Goal: Check status: Check status

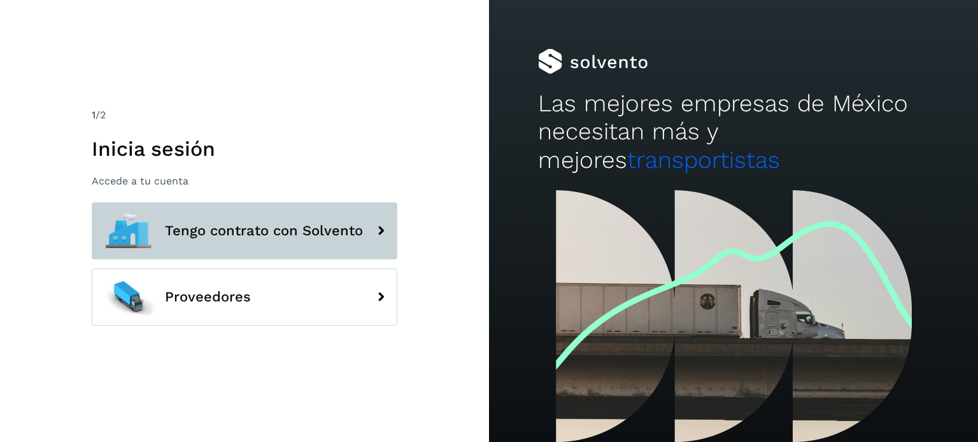
click at [346, 241] on button "Tengo contrato con Solvento" at bounding box center [245, 230] width 306 height 57
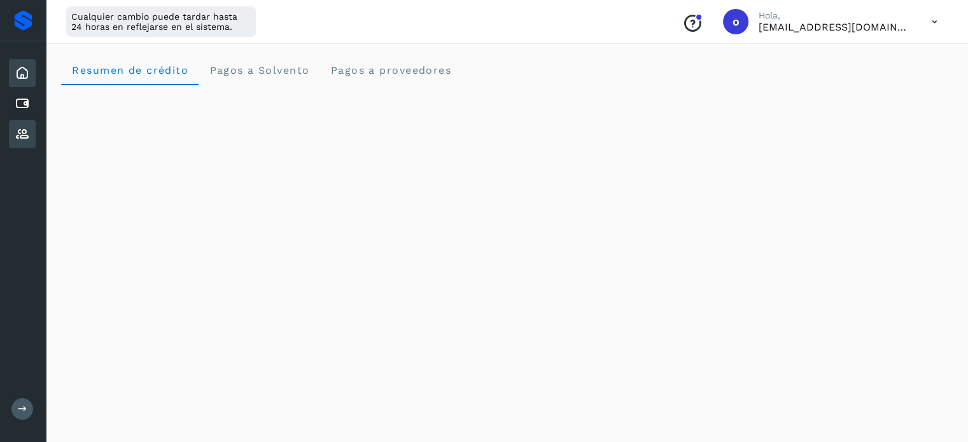
click at [19, 138] on icon at bounding box center [22, 134] width 15 height 15
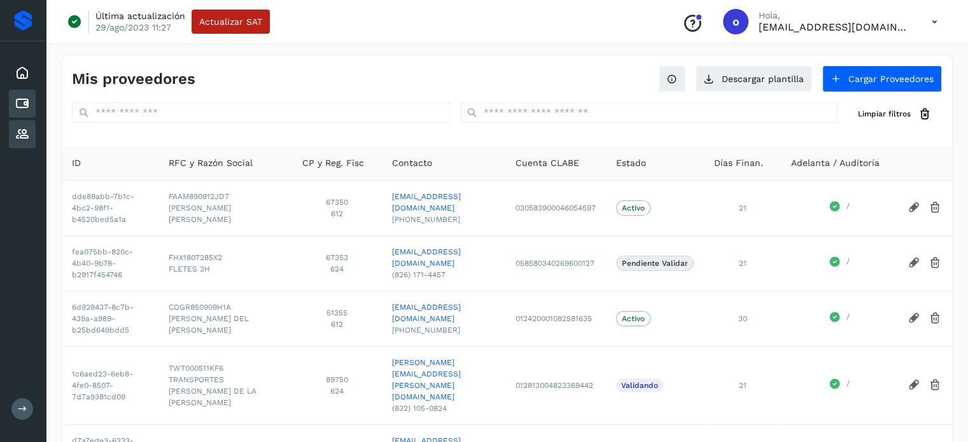
click at [27, 101] on icon at bounding box center [22, 103] width 15 height 15
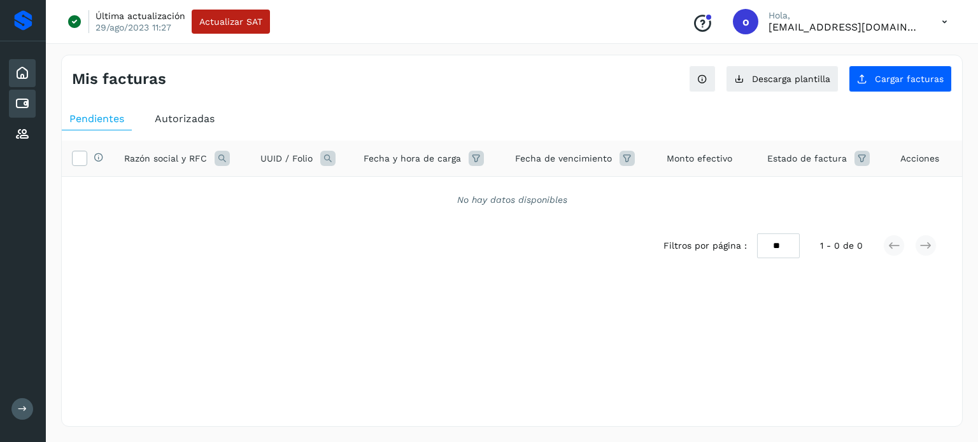
click at [12, 81] on div "Inicio" at bounding box center [22, 73] width 27 height 28
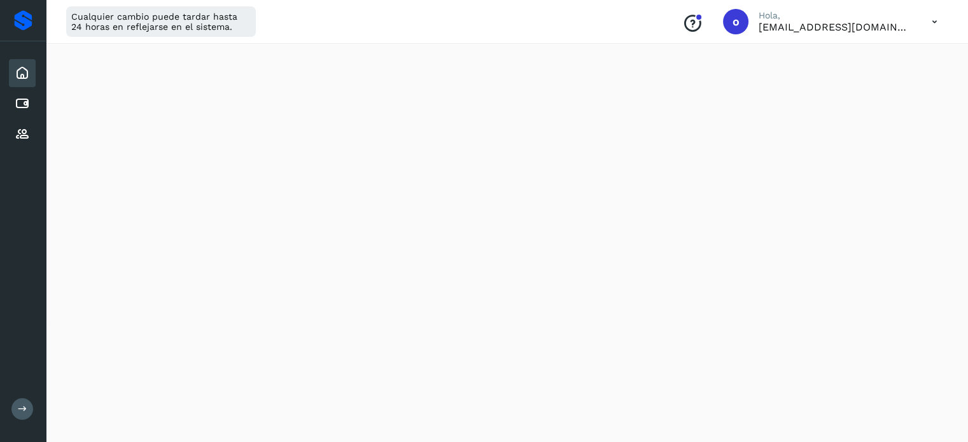
scroll to position [764, 0]
